Goal: Task Accomplishment & Management: Use online tool/utility

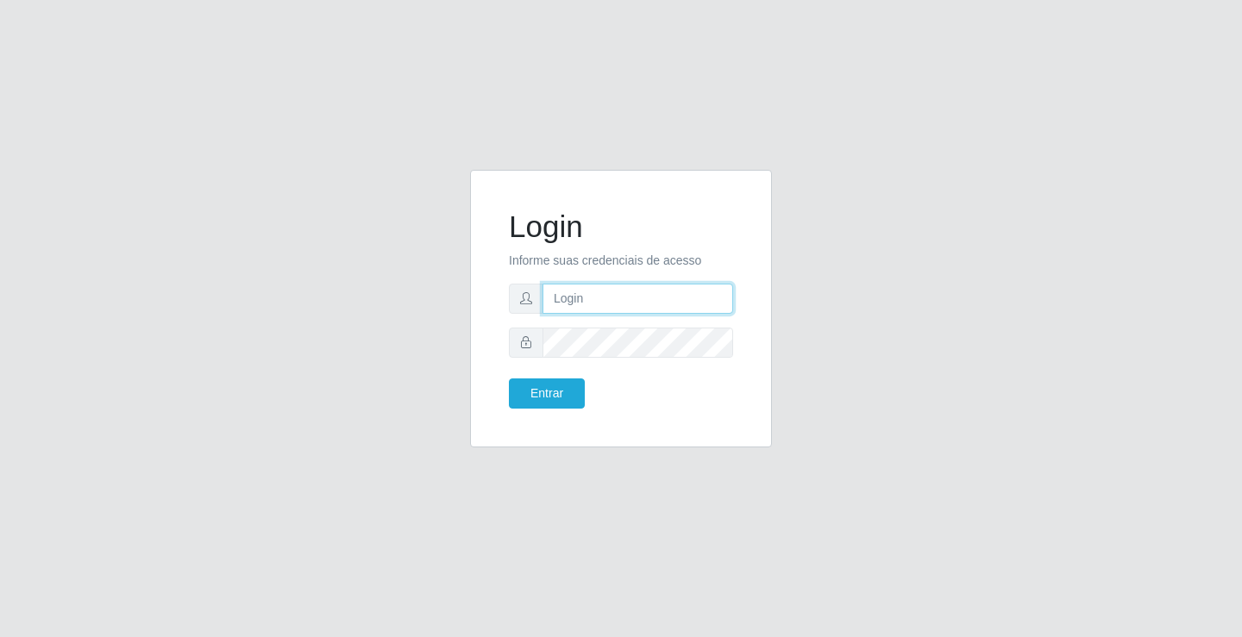
click at [597, 294] on input "text" at bounding box center [638, 299] width 191 height 30
type input "[PERSON_NAME]"
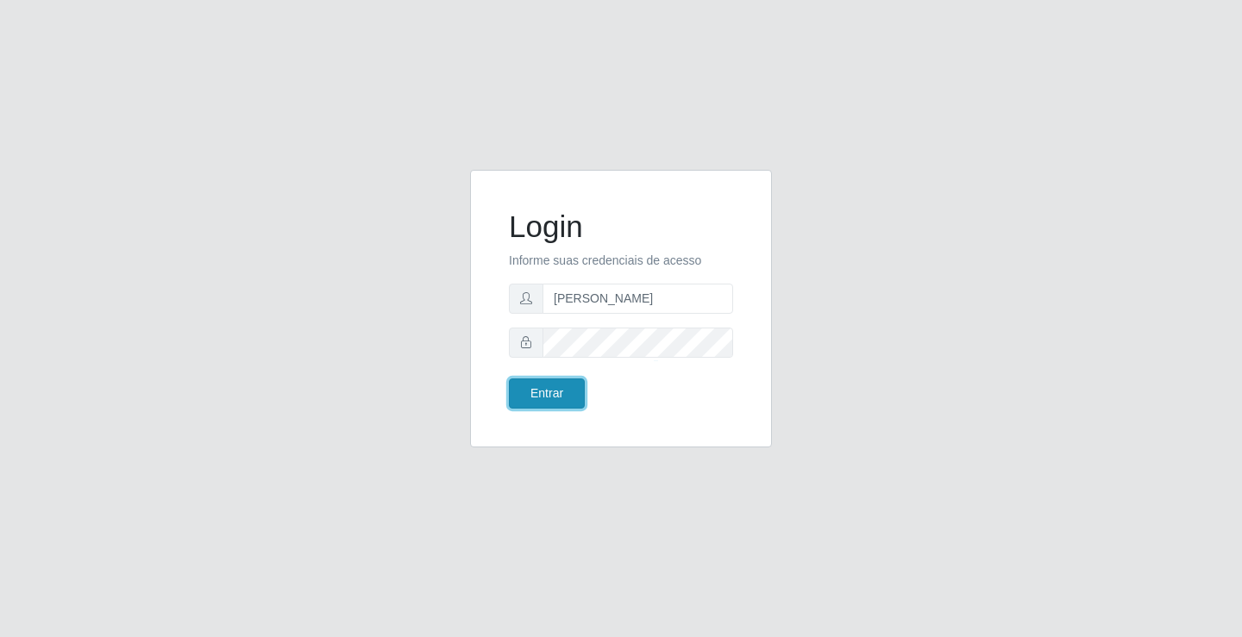
click at [519, 392] on button "Entrar" at bounding box center [547, 394] width 76 height 30
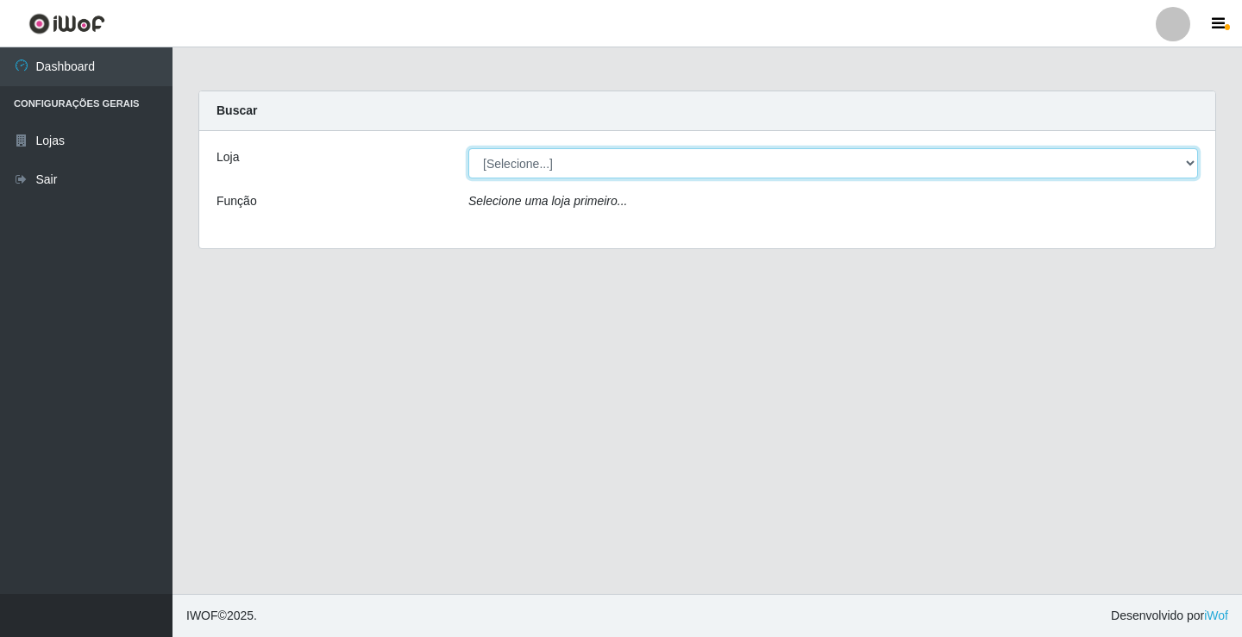
click at [544, 165] on select "[Selecione...] Ideal - Conceição" at bounding box center [833, 163] width 730 height 30
select select "231"
click at [468, 148] on select "[Selecione...] Ideal - Conceição" at bounding box center [833, 163] width 730 height 30
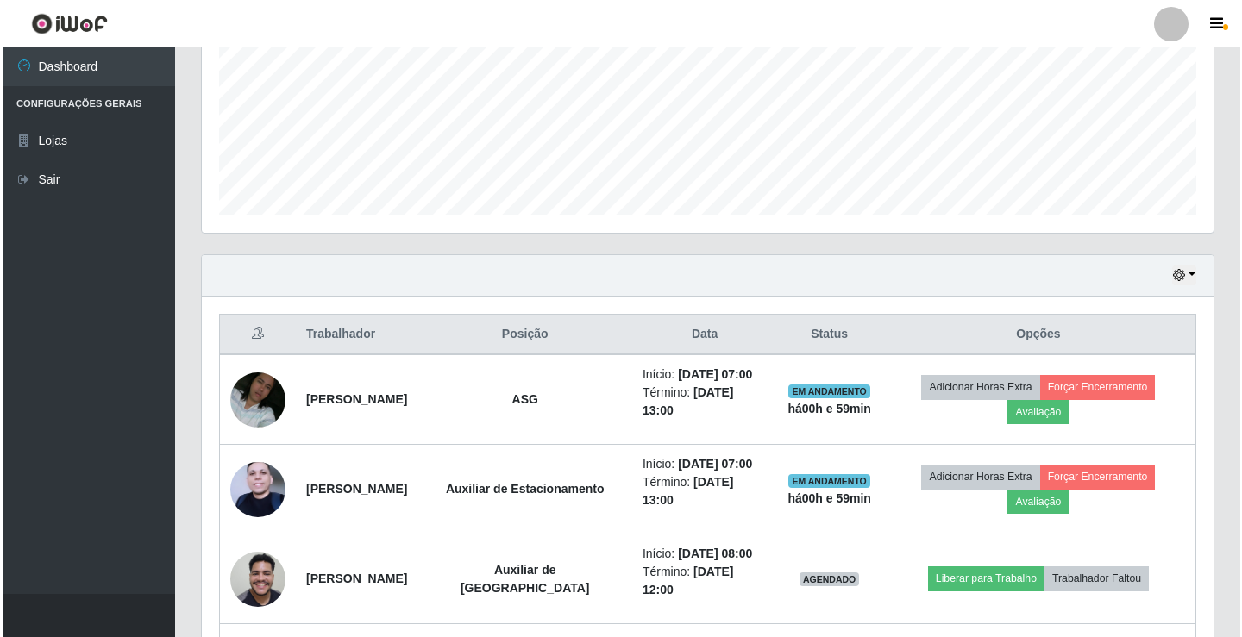
scroll to position [431, 0]
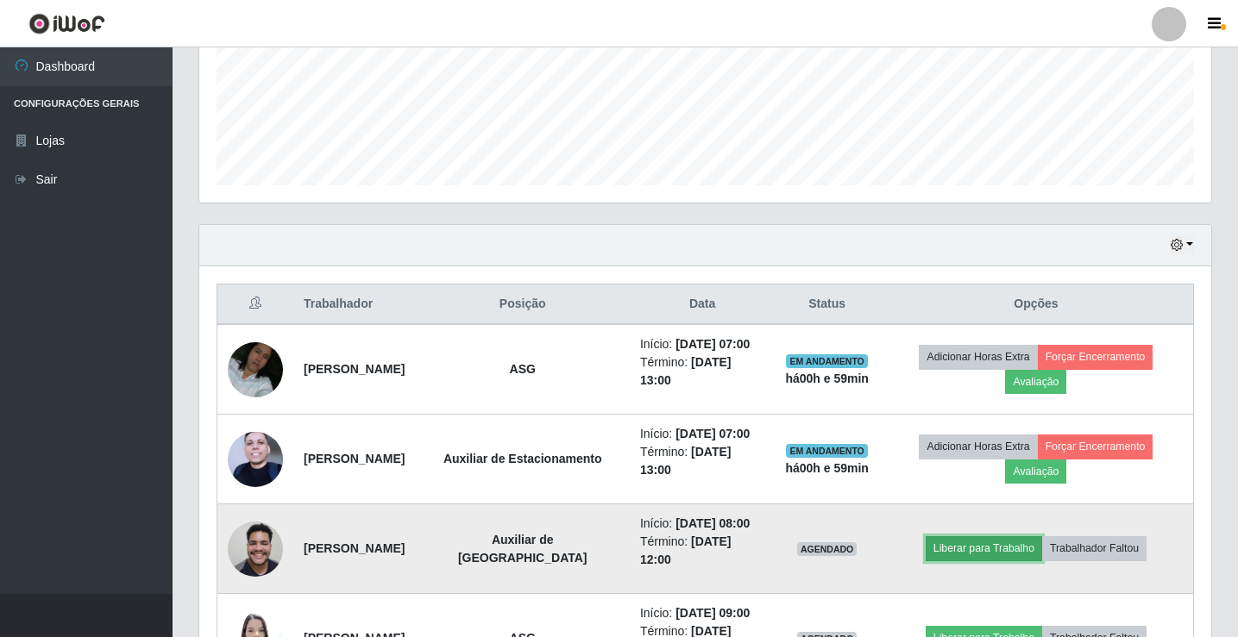
click at [980, 548] on button "Liberar para Trabalho" at bounding box center [983, 548] width 116 height 24
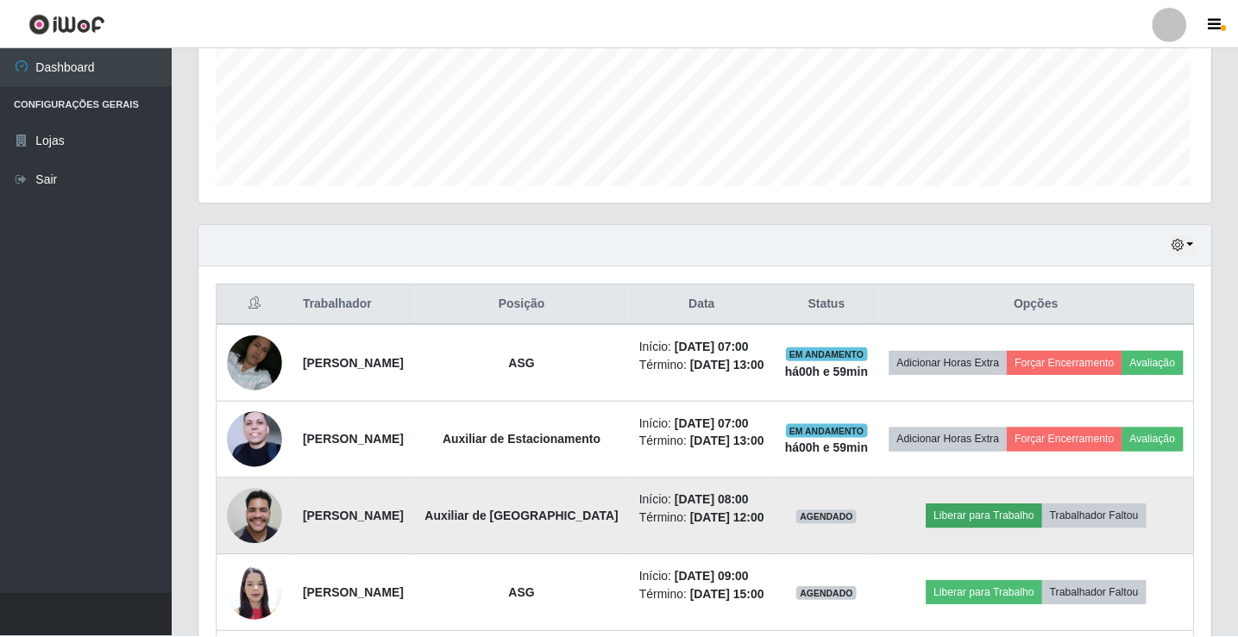
scroll to position [358, 1003]
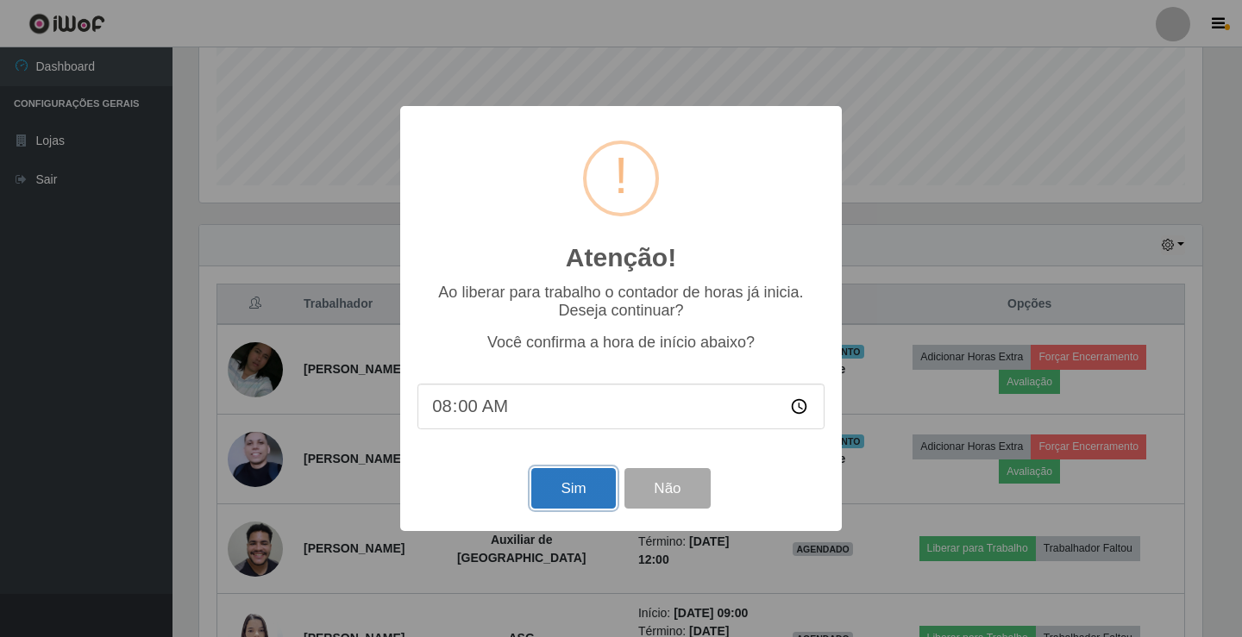
click at [570, 487] on button "Sim" at bounding box center [573, 488] width 84 height 41
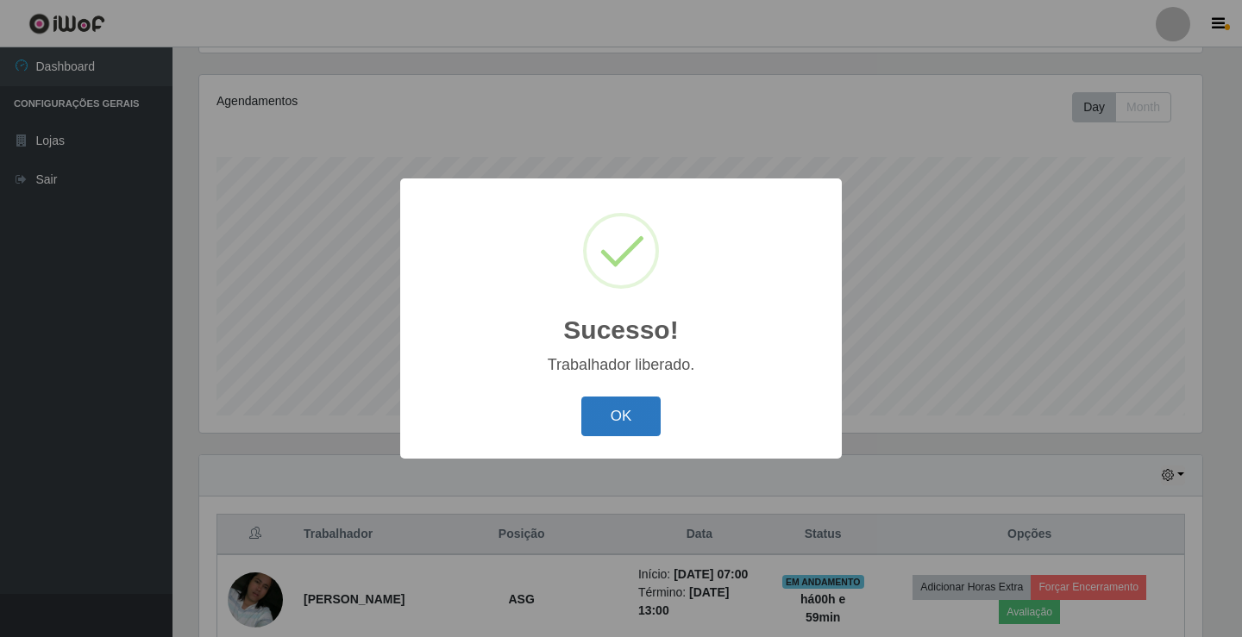
click at [626, 419] on button "OK" at bounding box center [621, 417] width 80 height 41
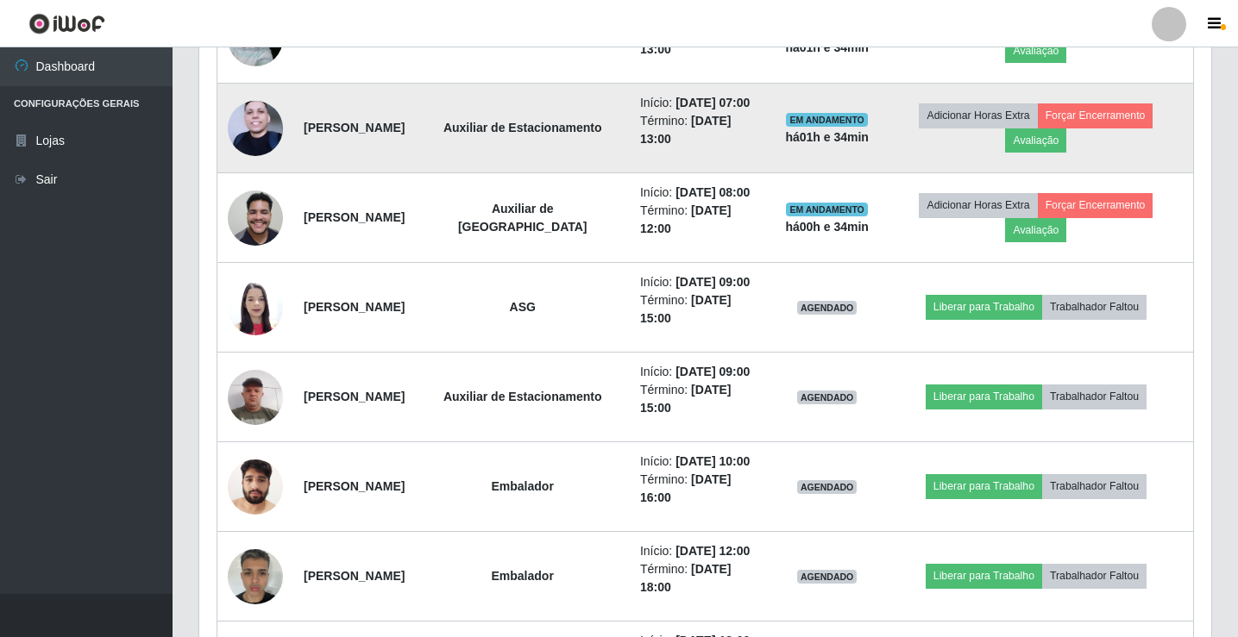
scroll to position [763, 0]
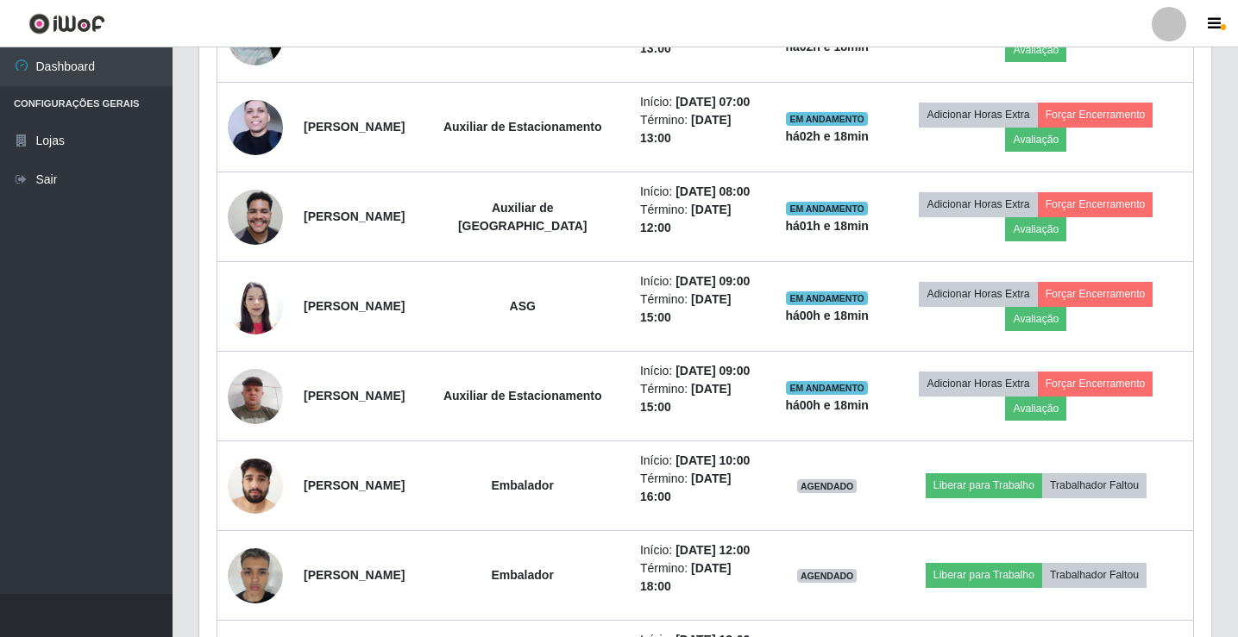
click at [1162, 36] on div at bounding box center [1168, 24] width 34 height 34
click at [1169, 28] on div at bounding box center [1168, 24] width 34 height 34
click at [1173, 26] on div at bounding box center [1168, 24] width 34 height 34
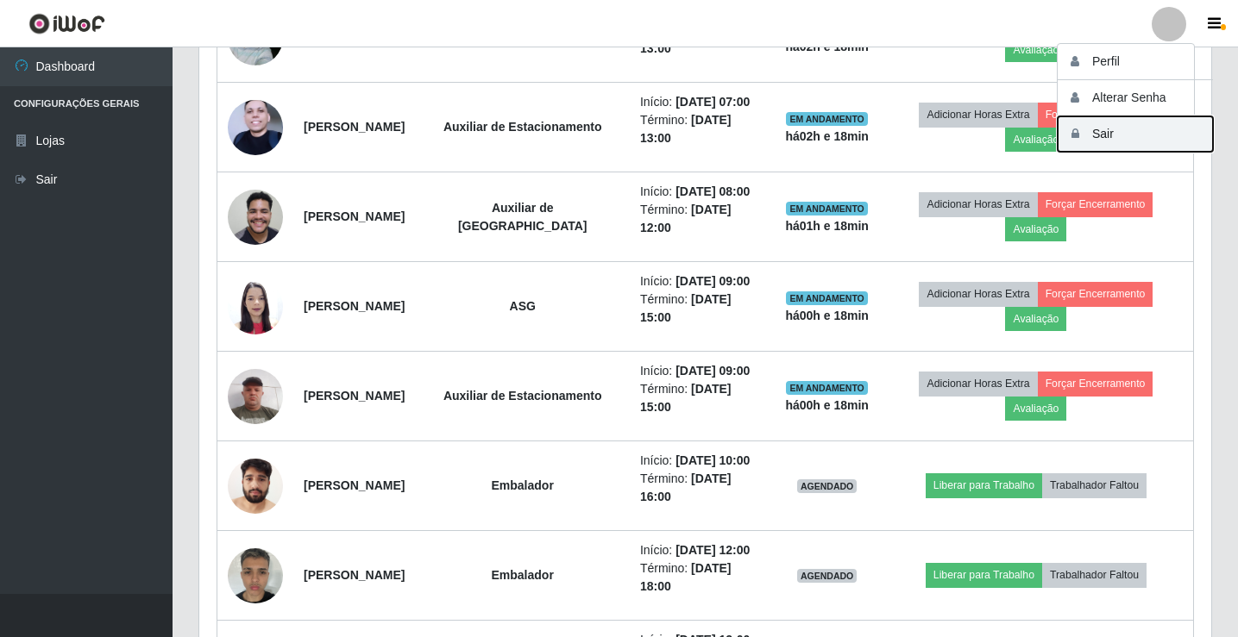
click at [1201, 131] on button "Sair" at bounding box center [1134, 133] width 155 height 35
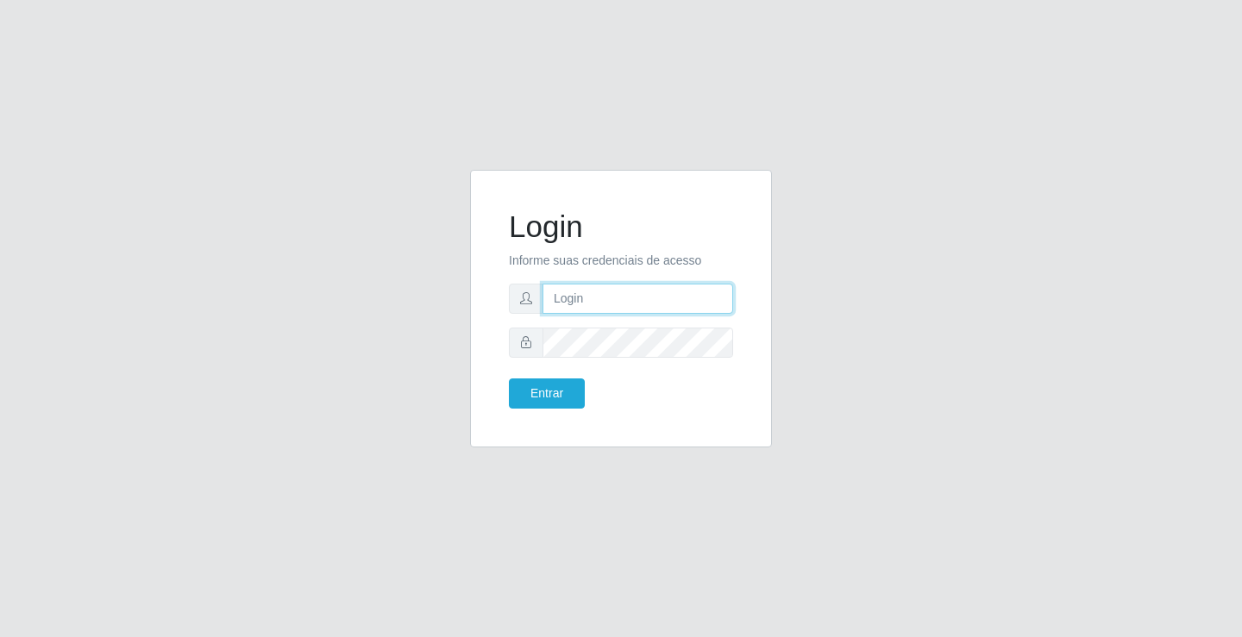
click at [567, 293] on input "text" at bounding box center [638, 299] width 191 height 30
type input "[PERSON_NAME]"
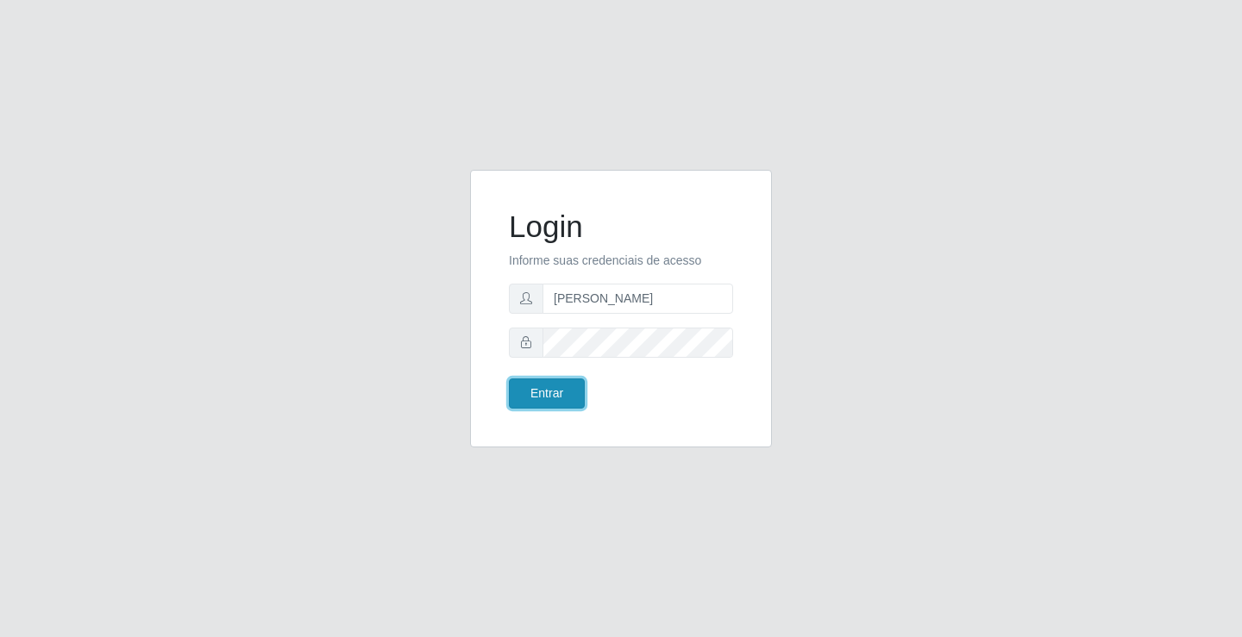
click at [560, 385] on button "Entrar" at bounding box center [547, 394] width 76 height 30
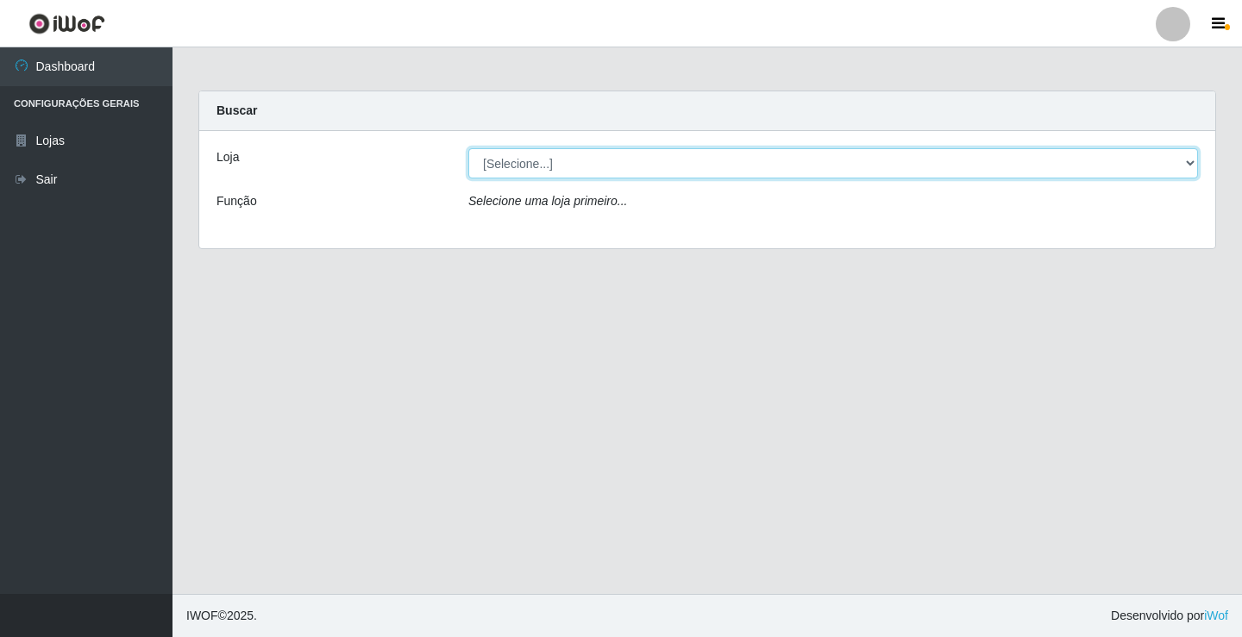
click at [599, 156] on select "[Selecione...] Ideal - Conceição" at bounding box center [833, 163] width 730 height 30
select select "231"
click at [468, 148] on select "[Selecione...] Ideal - Conceição" at bounding box center [833, 163] width 730 height 30
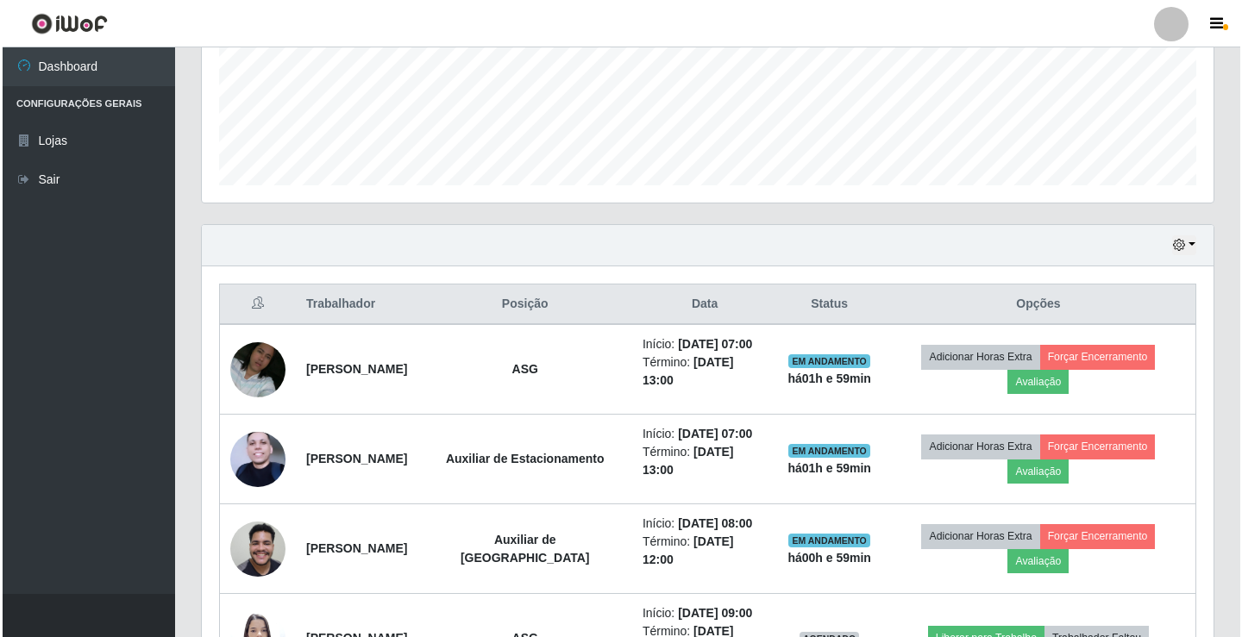
scroll to position [517, 0]
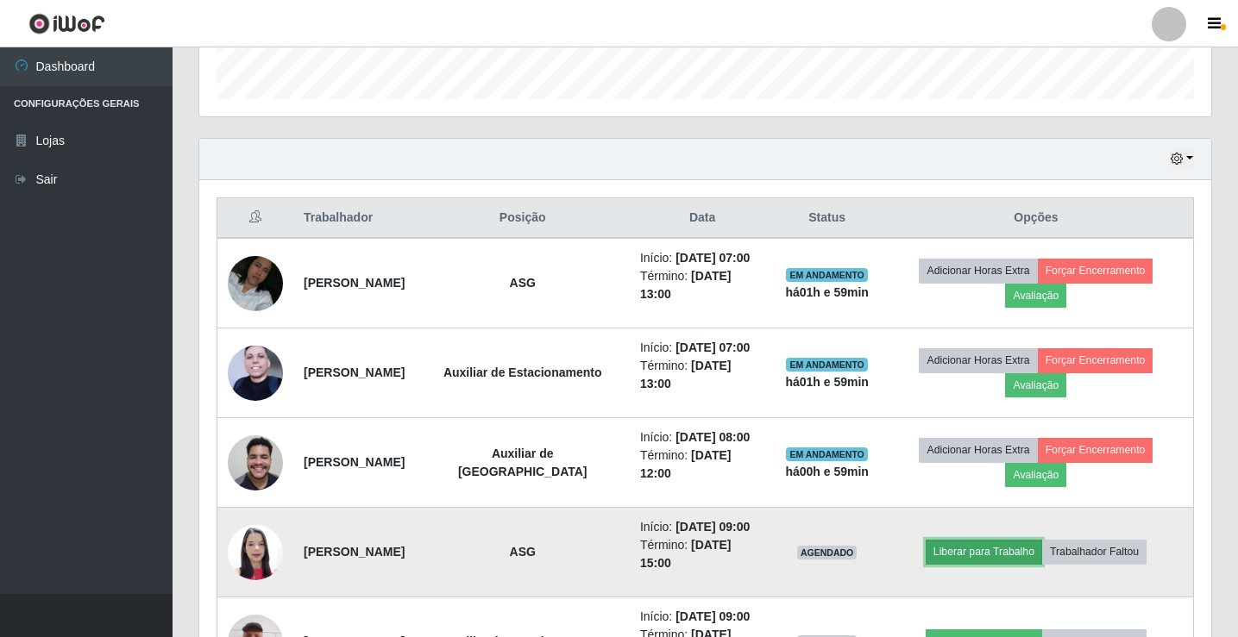
click at [991, 559] on button "Liberar para Trabalho" at bounding box center [983, 552] width 116 height 24
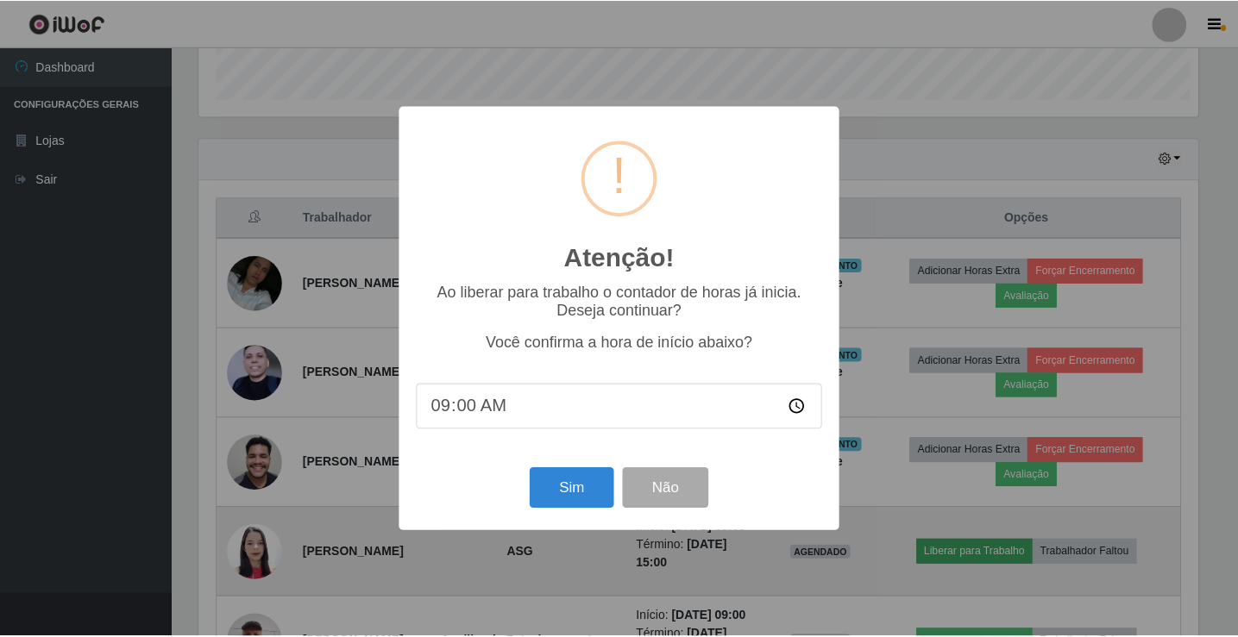
scroll to position [358, 1003]
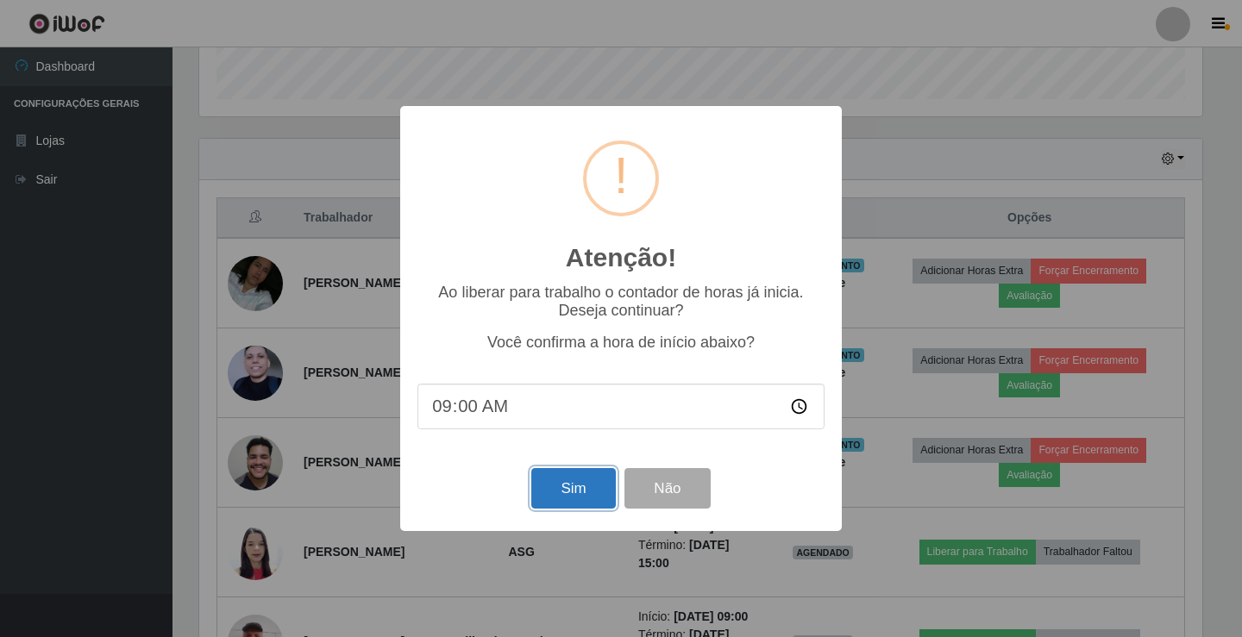
click at [592, 500] on button "Sim" at bounding box center [573, 488] width 84 height 41
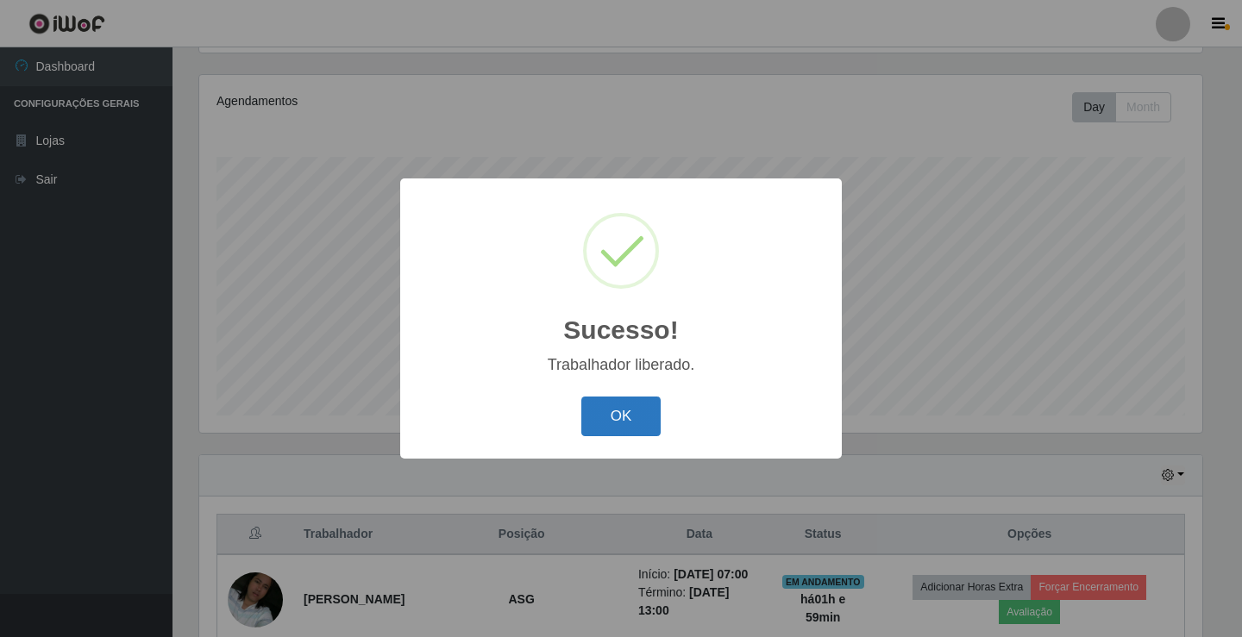
click at [598, 427] on button "OK" at bounding box center [621, 417] width 80 height 41
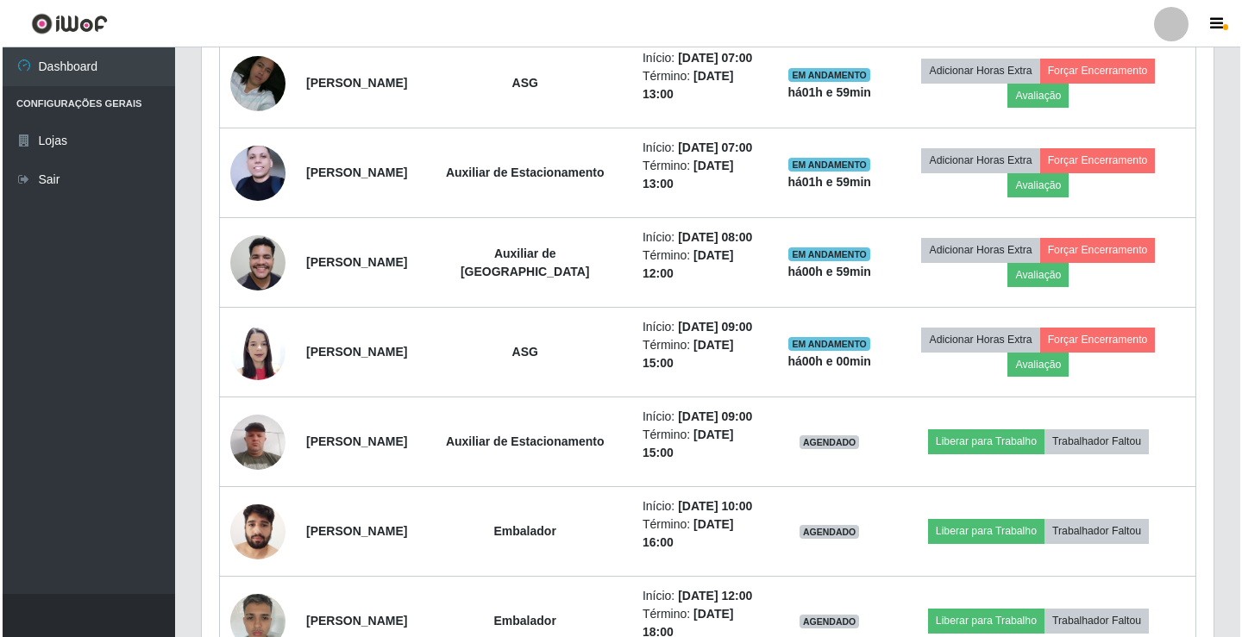
scroll to position [718, 0]
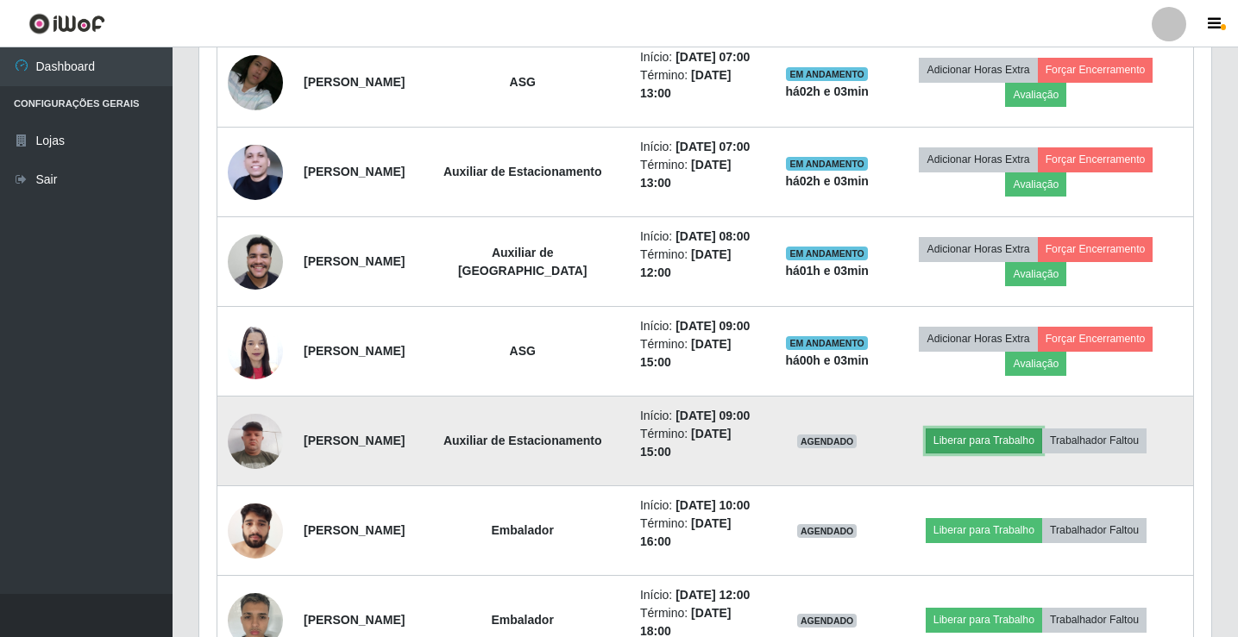
click at [975, 448] on button "Liberar para Trabalho" at bounding box center [983, 441] width 116 height 24
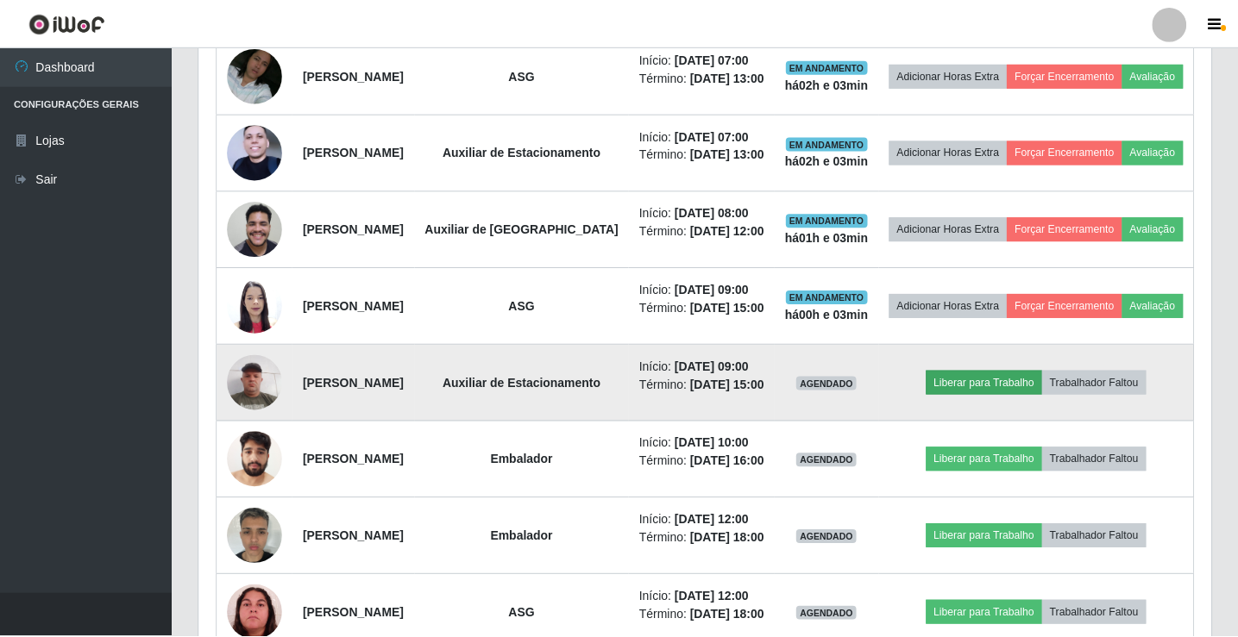
scroll to position [358, 1003]
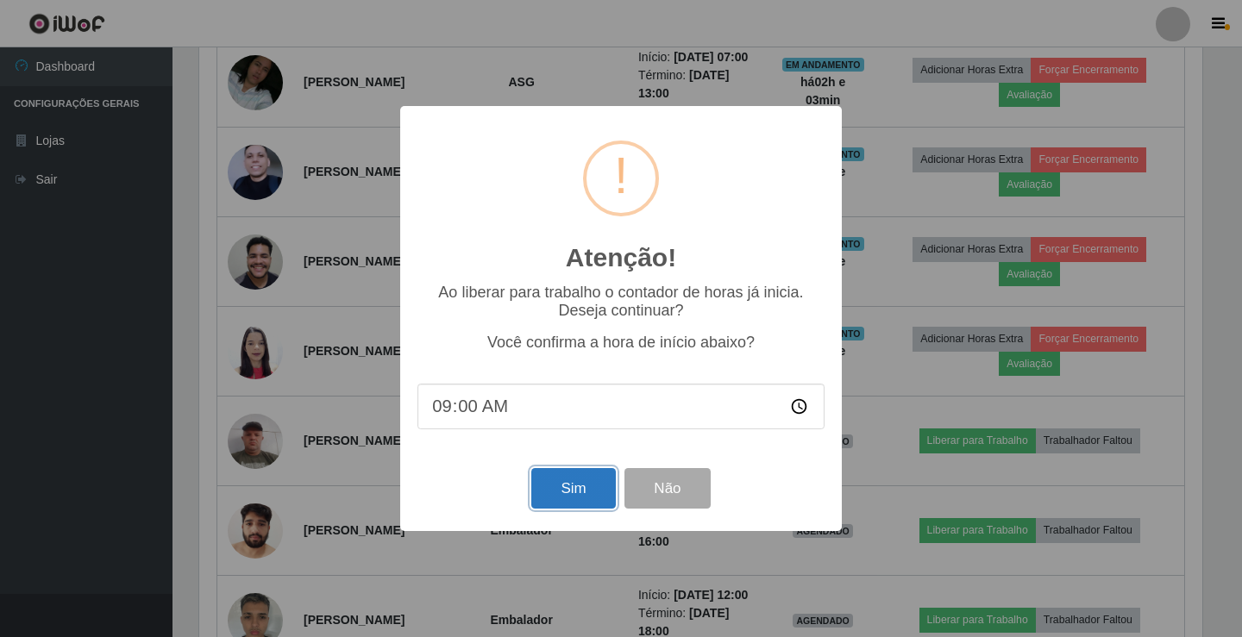
click at [586, 488] on button "Sim" at bounding box center [573, 488] width 84 height 41
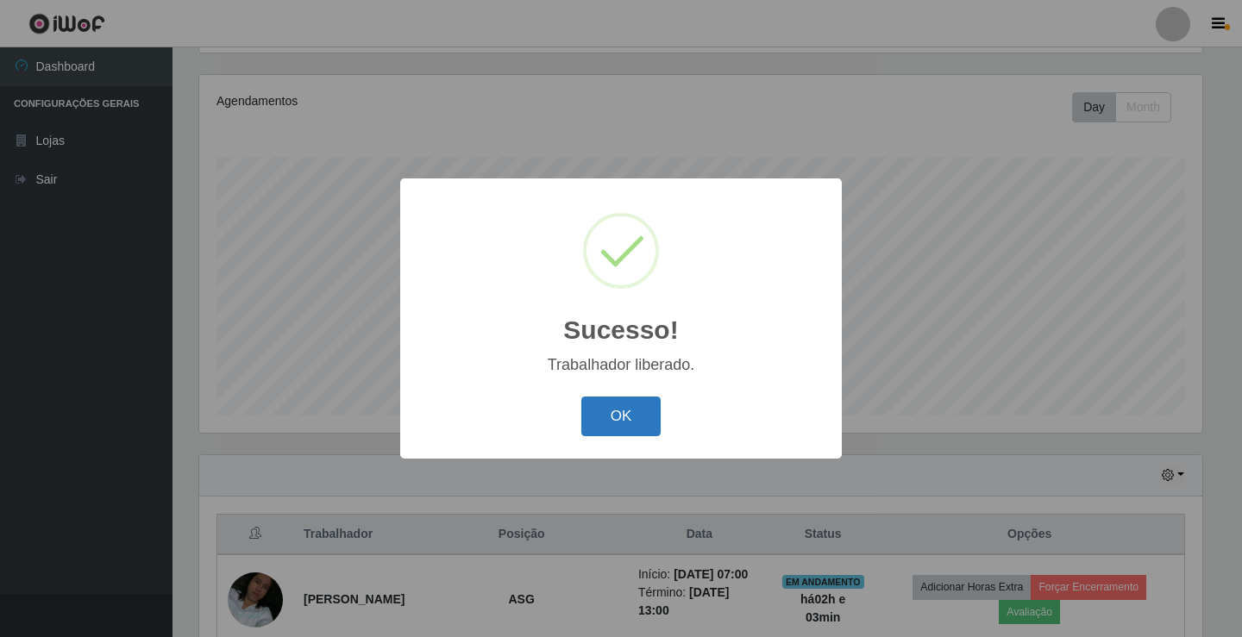
click at [607, 427] on button "OK" at bounding box center [621, 417] width 80 height 41
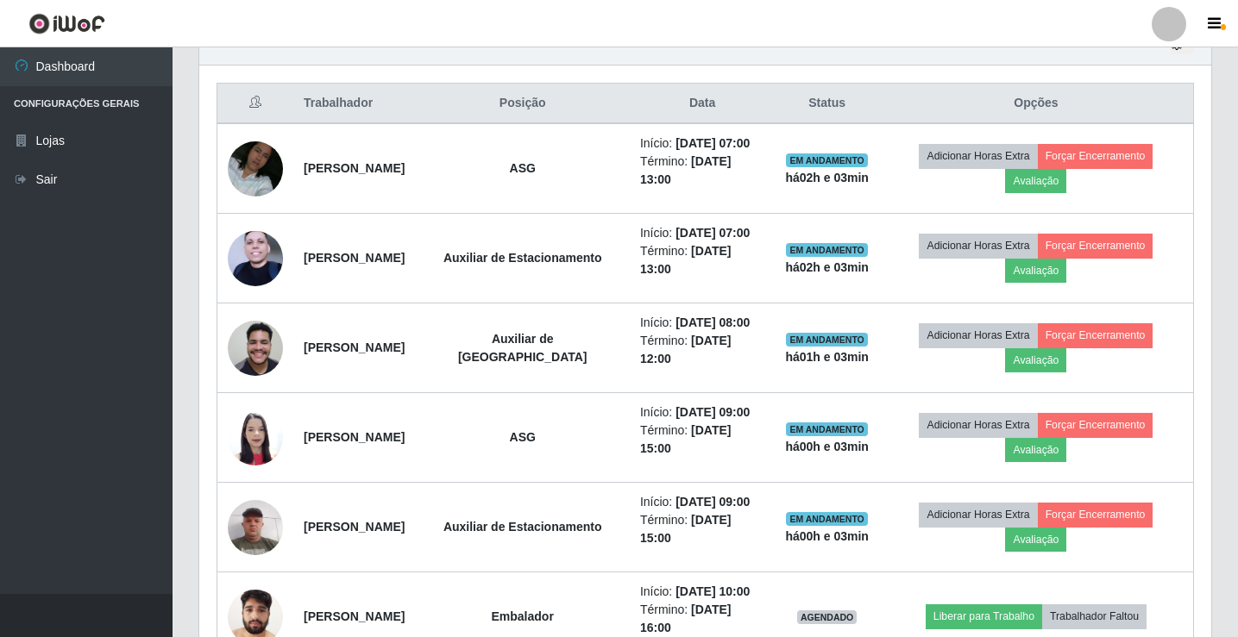
scroll to position [718, 0]
